Goal: Task Accomplishment & Management: Use online tool/utility

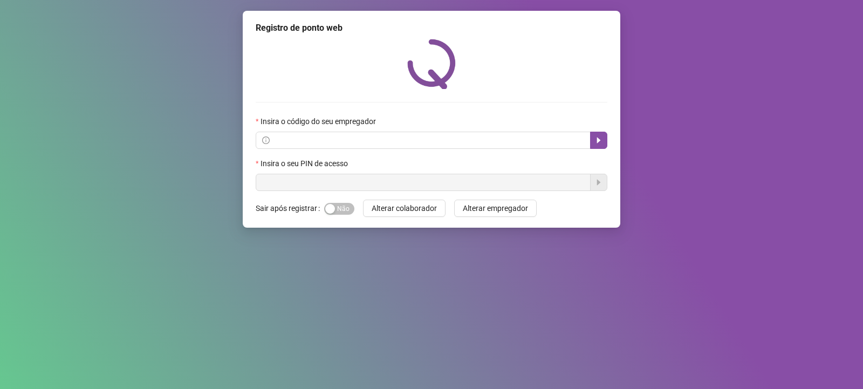
click at [707, 183] on div "Registro de ponto web Insira o código do seu empregador Insira o seu PIN de ace…" at bounding box center [431, 194] width 863 height 389
drag, startPoint x: 861, startPoint y: 1, endPoint x: 470, endPoint y: 310, distance: 499.0
click at [470, 310] on div "Registro de ponto web Insira o código do seu empregador Insira o seu PIN de ace…" at bounding box center [431, 194] width 863 height 389
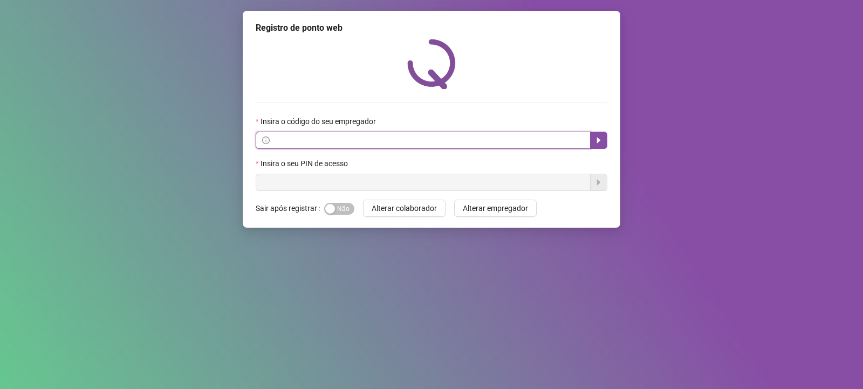
click at [360, 145] on input "text" at bounding box center [428, 140] width 312 height 12
